Goal: Check status: Check status

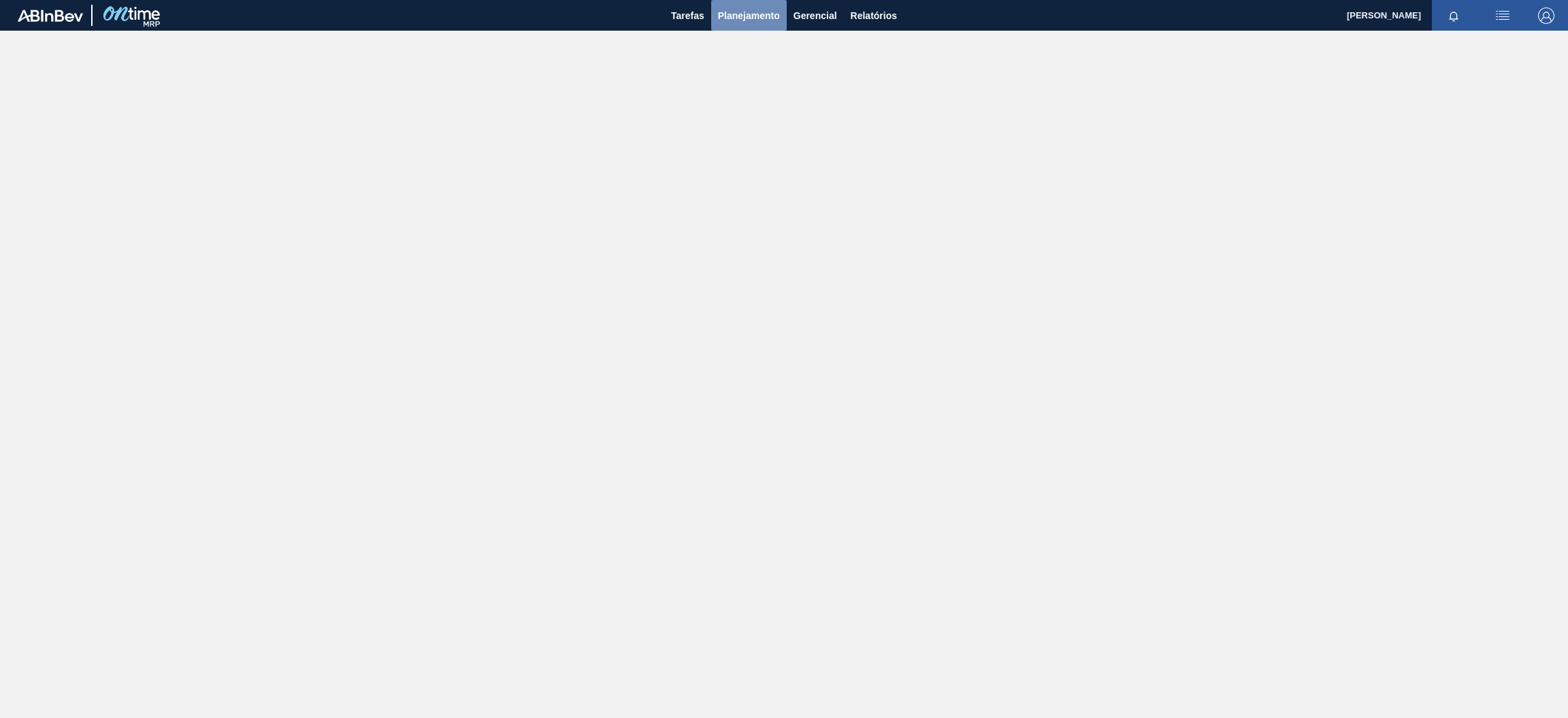
click at [758, 14] on span "Planejamento" at bounding box center [748, 16] width 62 height 17
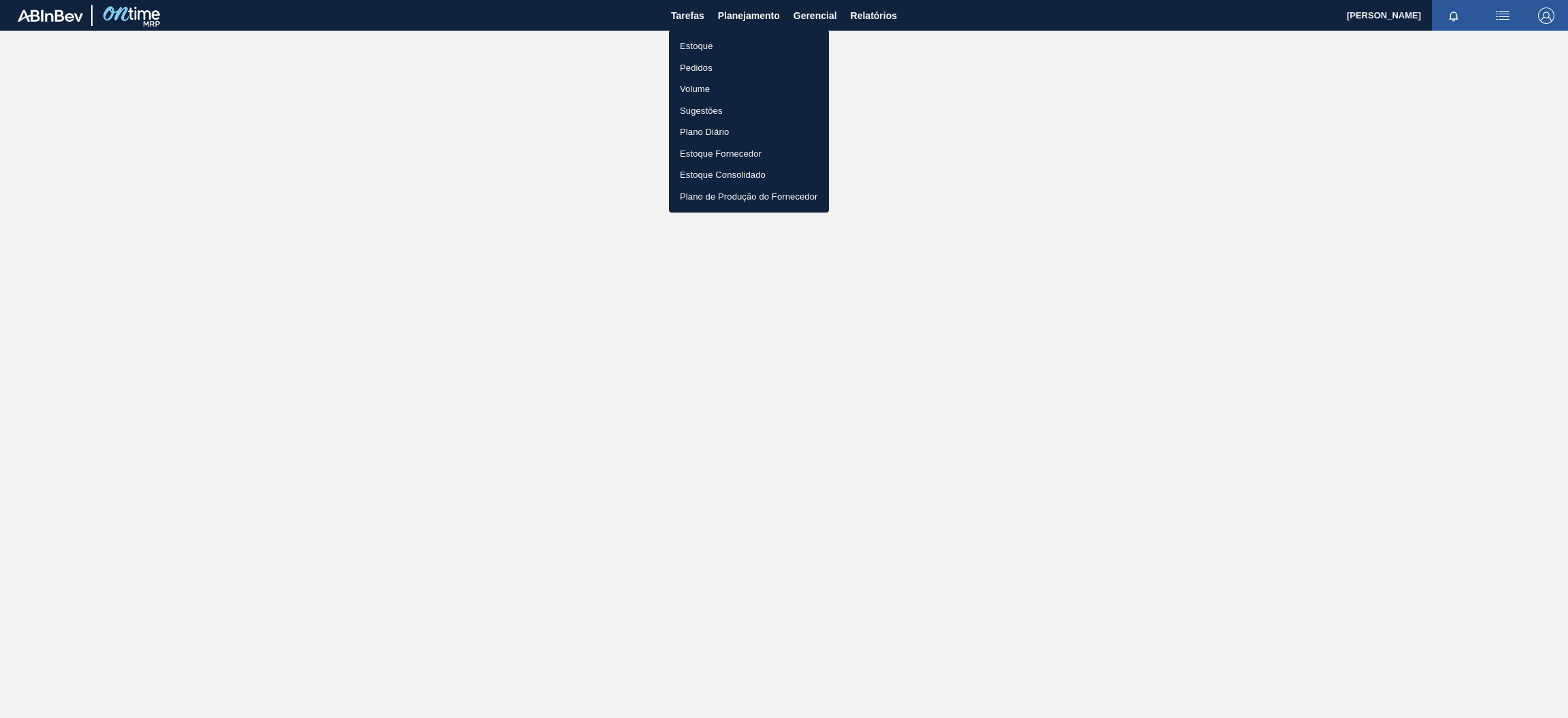
click at [740, 44] on li "Estoque" at bounding box center [748, 46] width 160 height 22
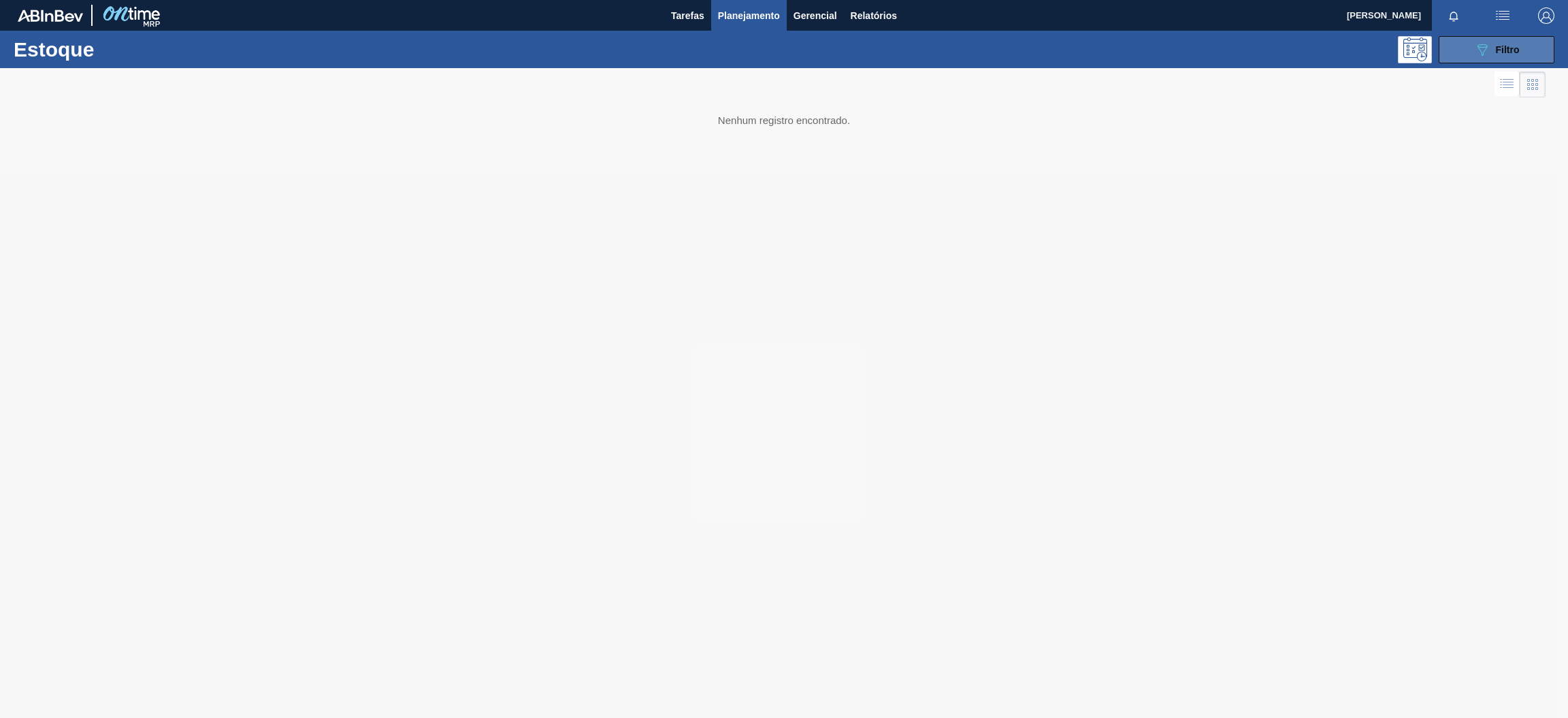
click at [1468, 51] on button "089F7B8B-B2A5-4AFE-B5C0-19BA573D28AC Filtro" at bounding box center [1497, 50] width 116 height 27
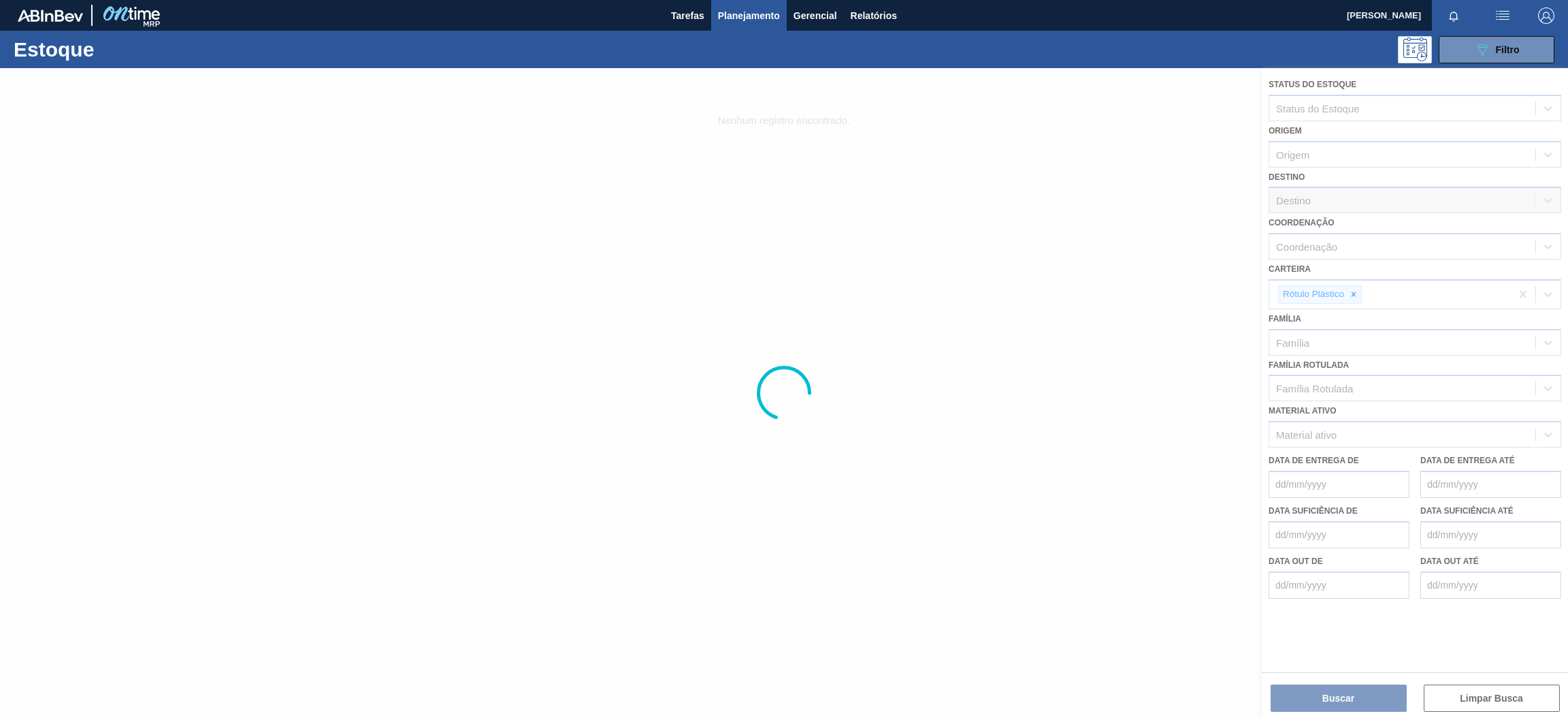
click at [1355, 291] on div at bounding box center [784, 392] width 1568 height 649
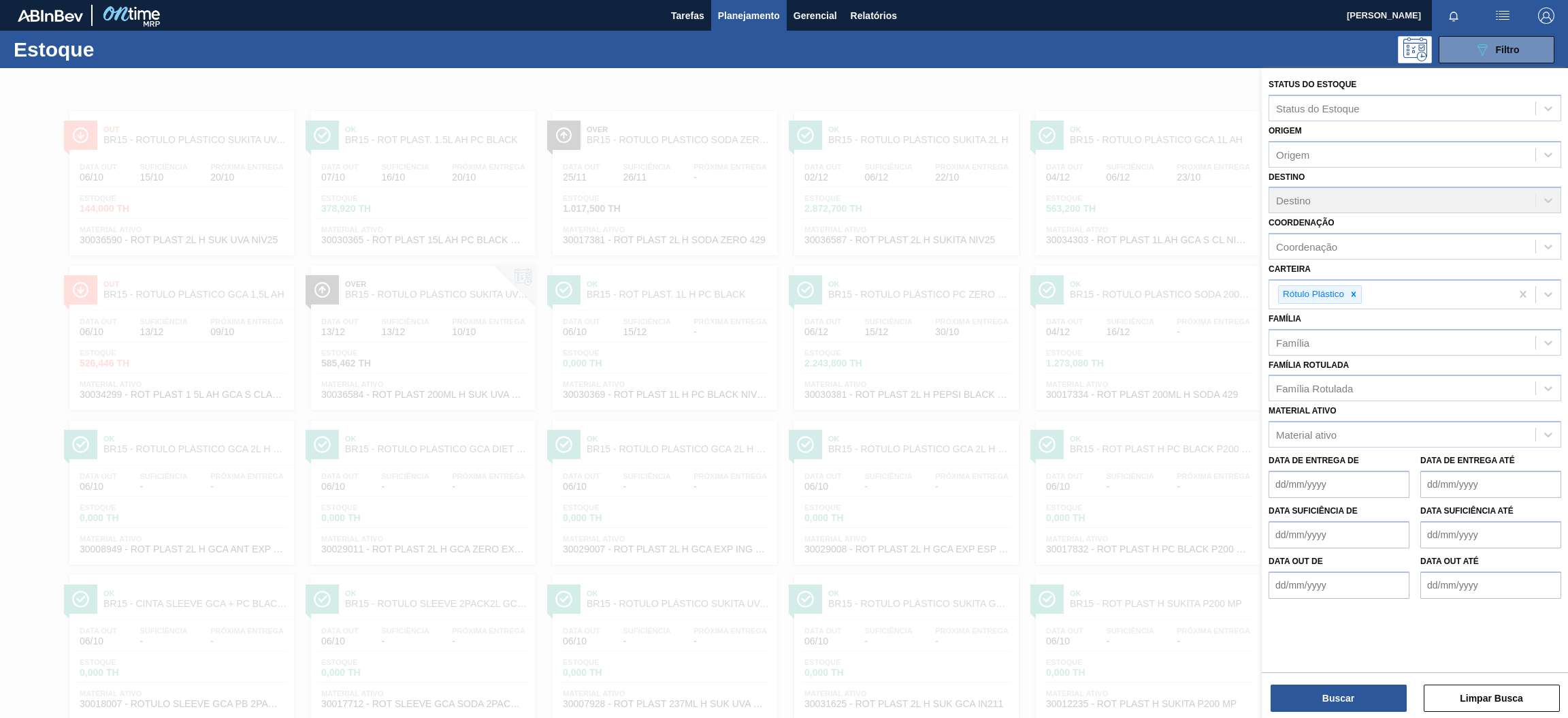
click at [1355, 291] on icon at bounding box center [1354, 294] width 10 height 10
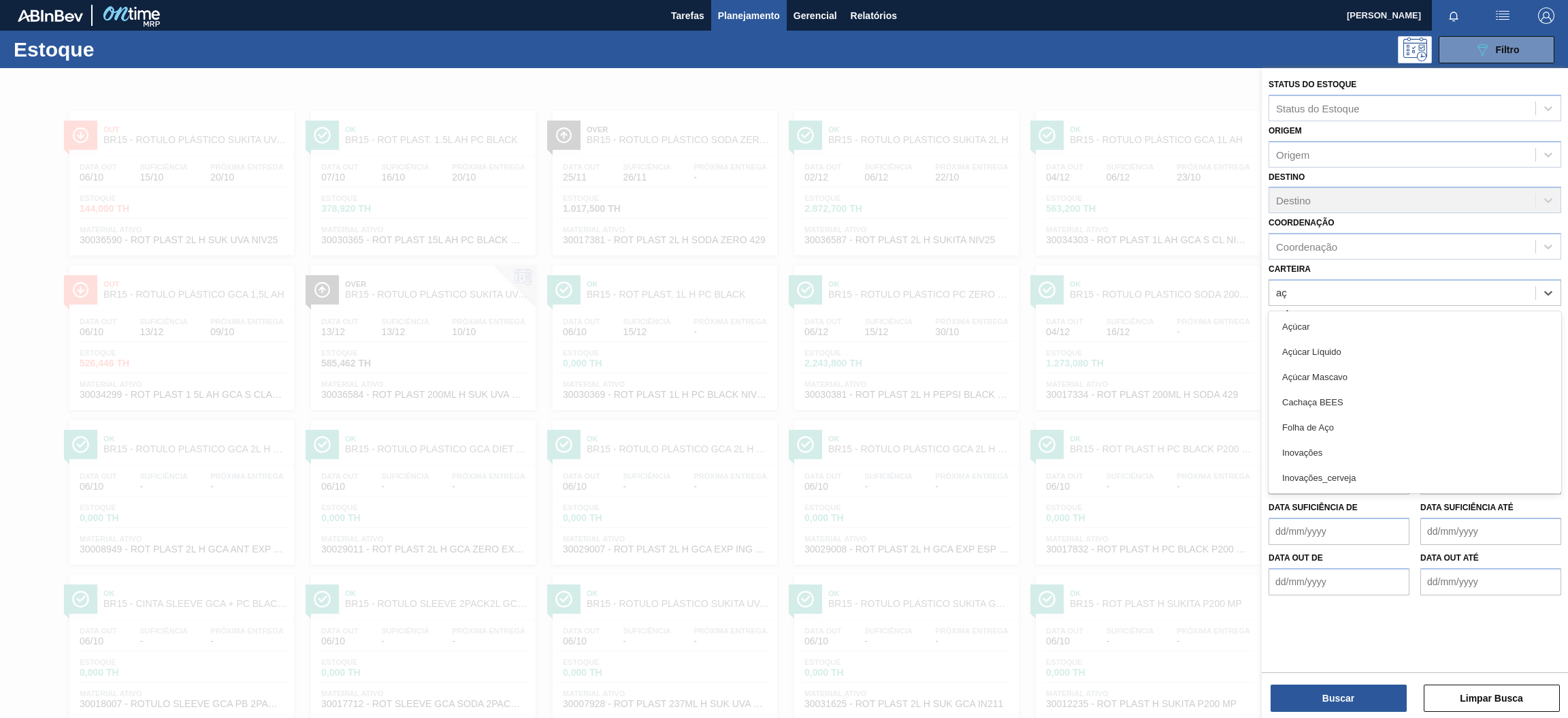
type input "açú"
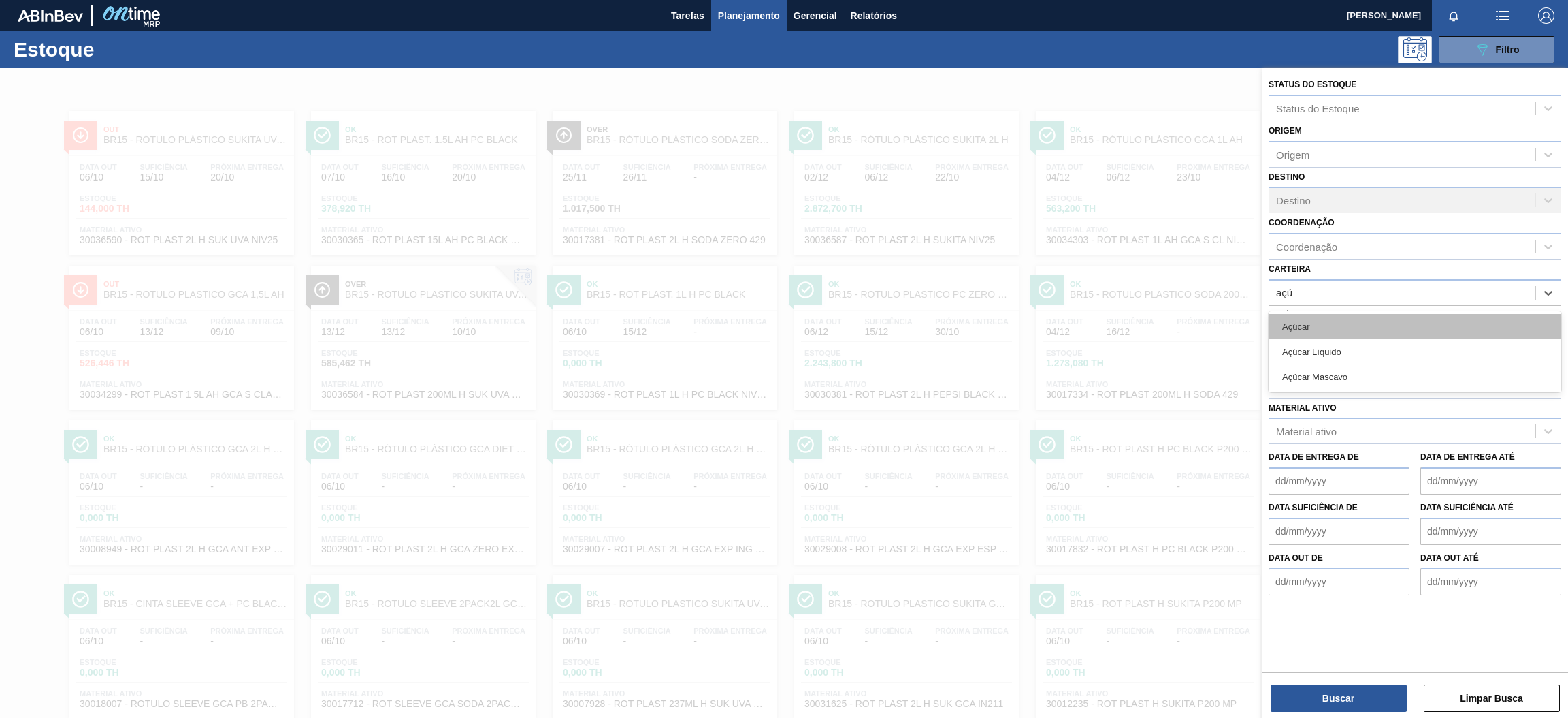
click at [1350, 329] on div "Açúcar" at bounding box center [1415, 327] width 293 height 26
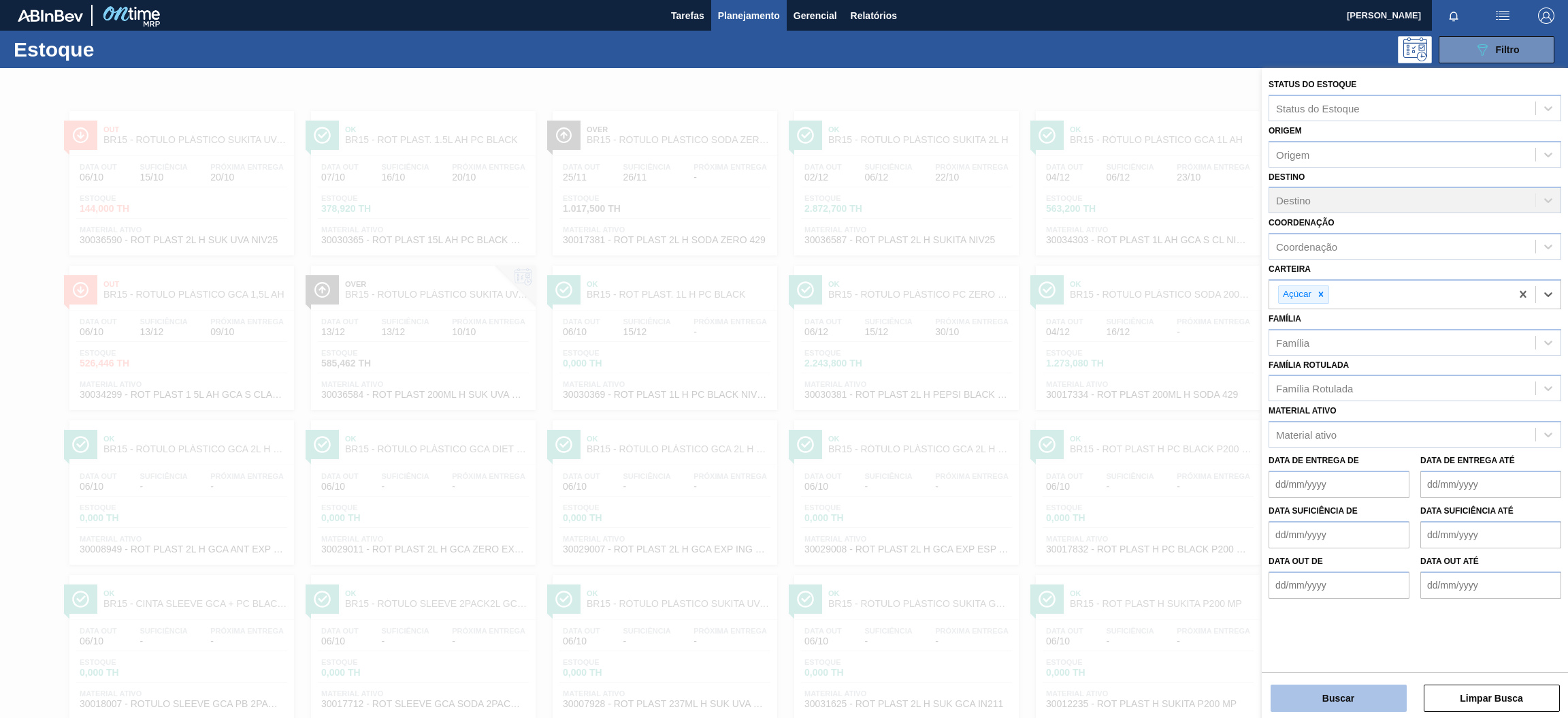
click at [1354, 689] on button "Buscar" at bounding box center [1339, 698] width 136 height 27
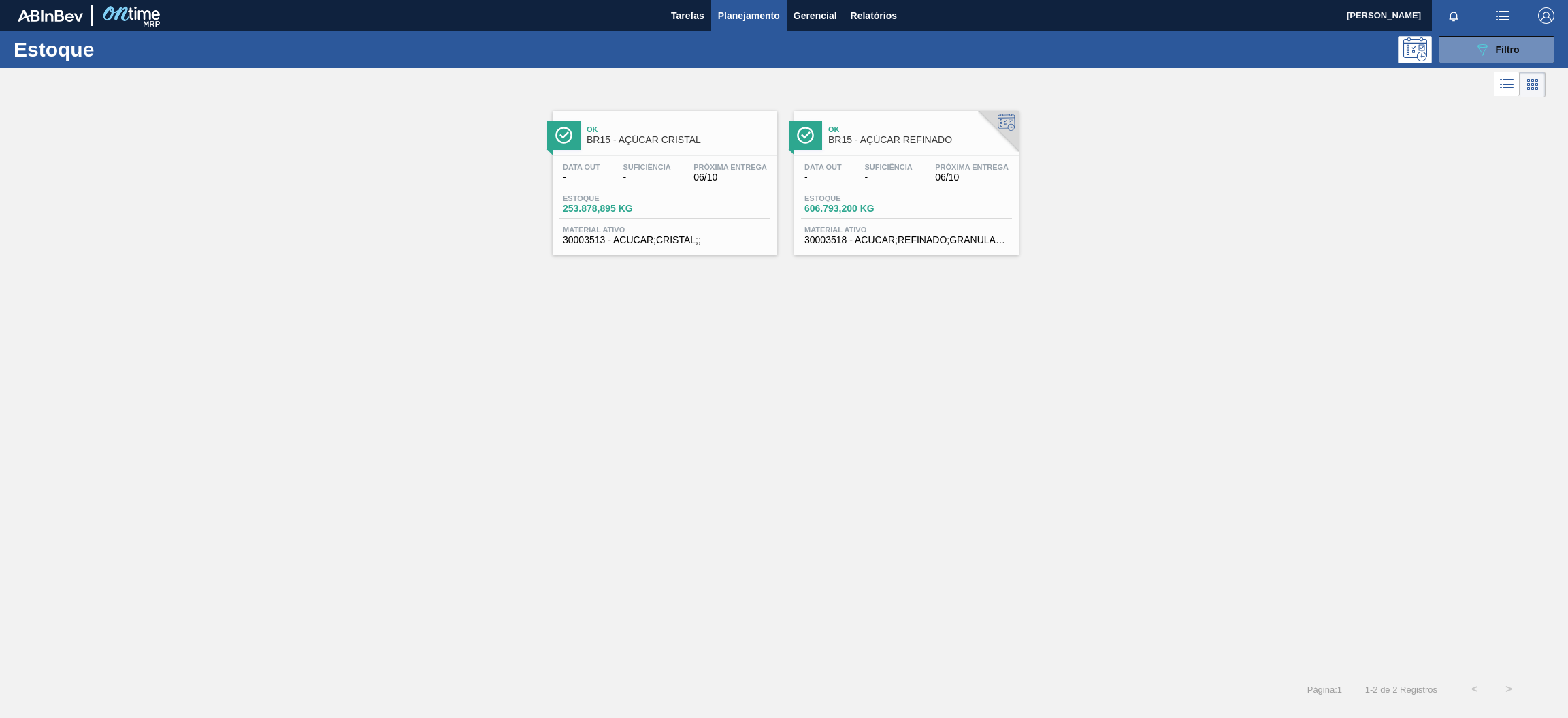
click at [936, 180] on span "06/10" at bounding box center [972, 178] width 74 height 10
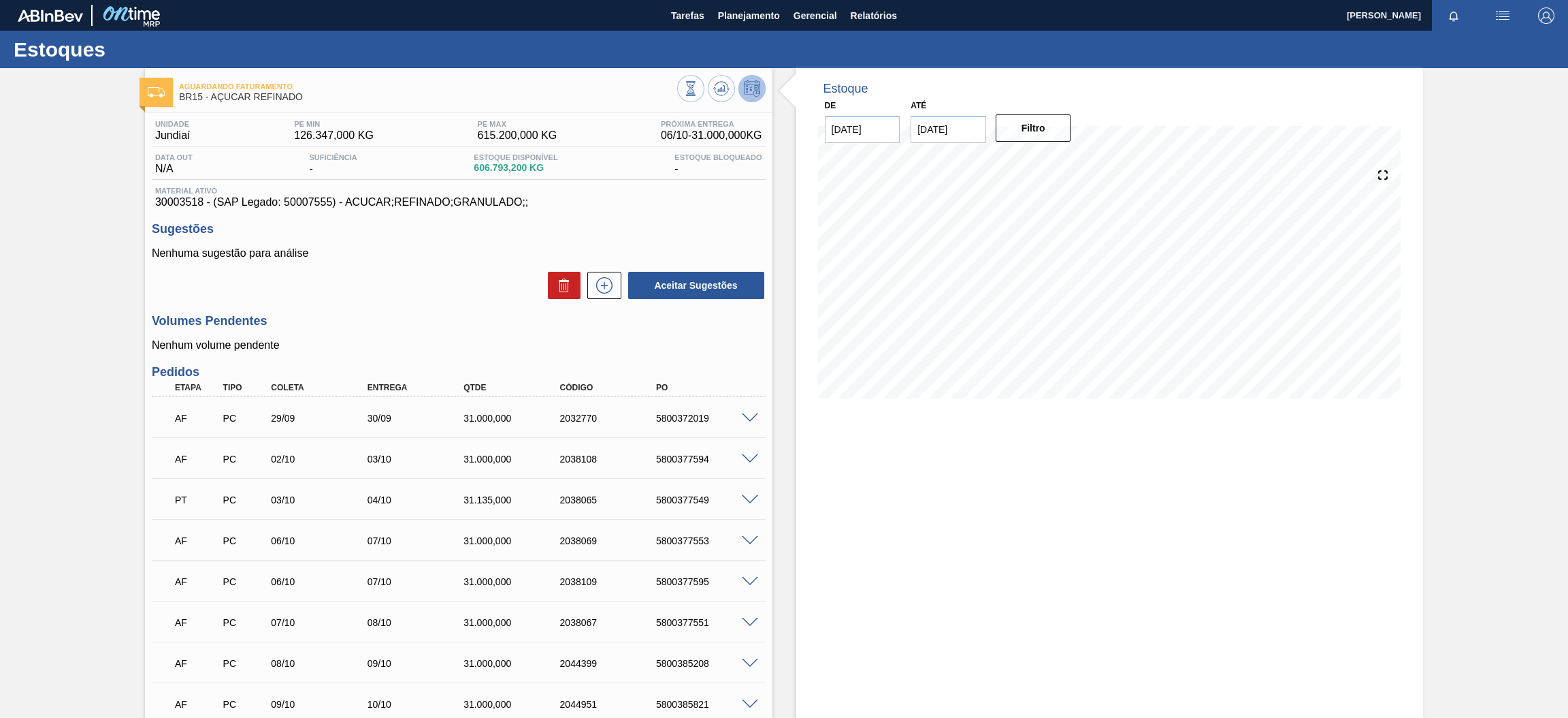
scroll to position [102, 0]
